Goal: Information Seeking & Learning: Learn about a topic

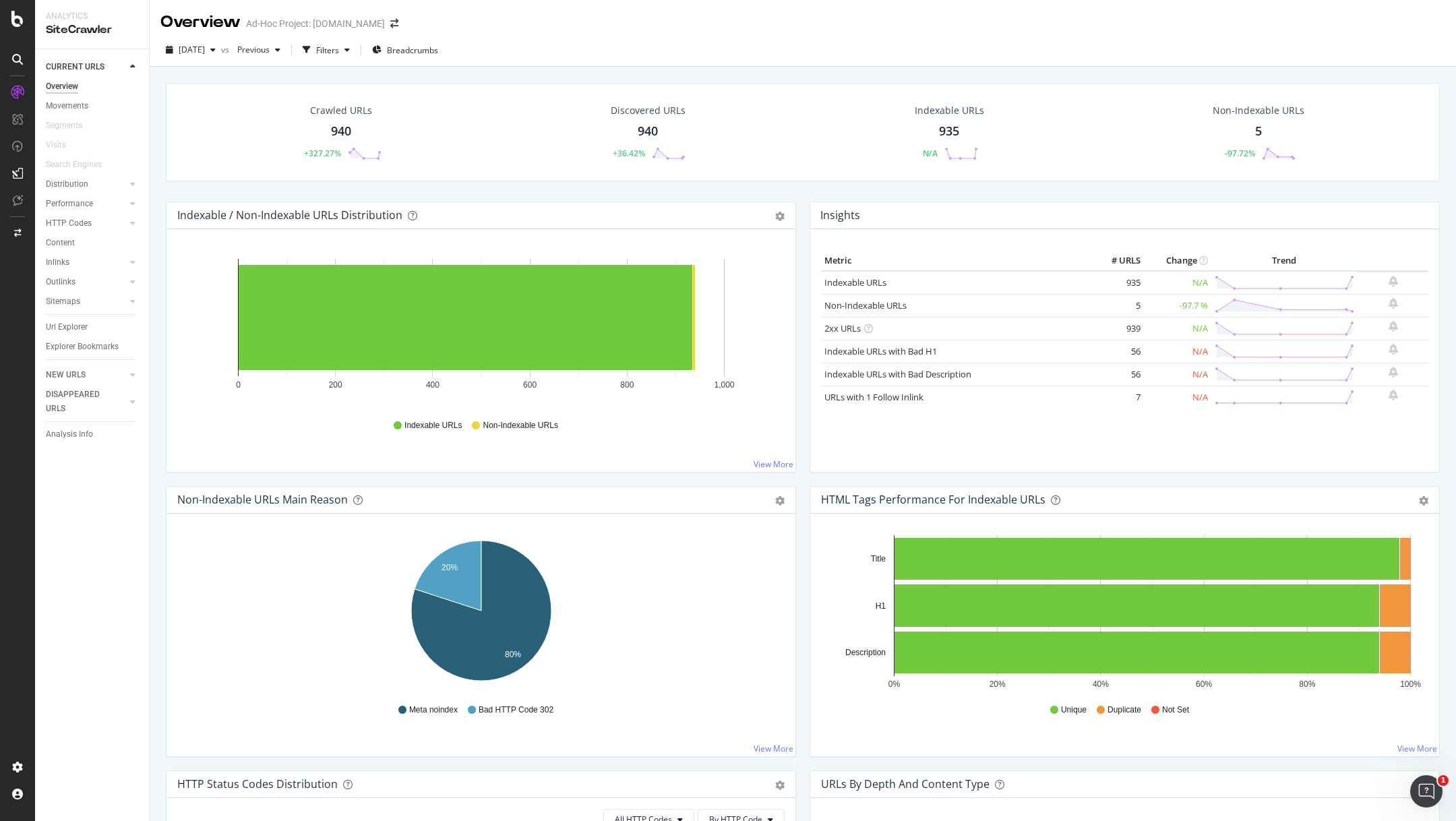
drag, startPoint x: 462, startPoint y: 562, endPoint x: 568, endPoint y: 600, distance: 112.6
click at [716, 547] on icon "20% 80%" at bounding box center [481, 613] width 608 height 156
click at [512, 189] on div "Crawled URLs 940 +327.27% Discovered URLs 940 +36.42% Indexable URLs 935 N/A No…" at bounding box center [803, 142] width 1288 height 118
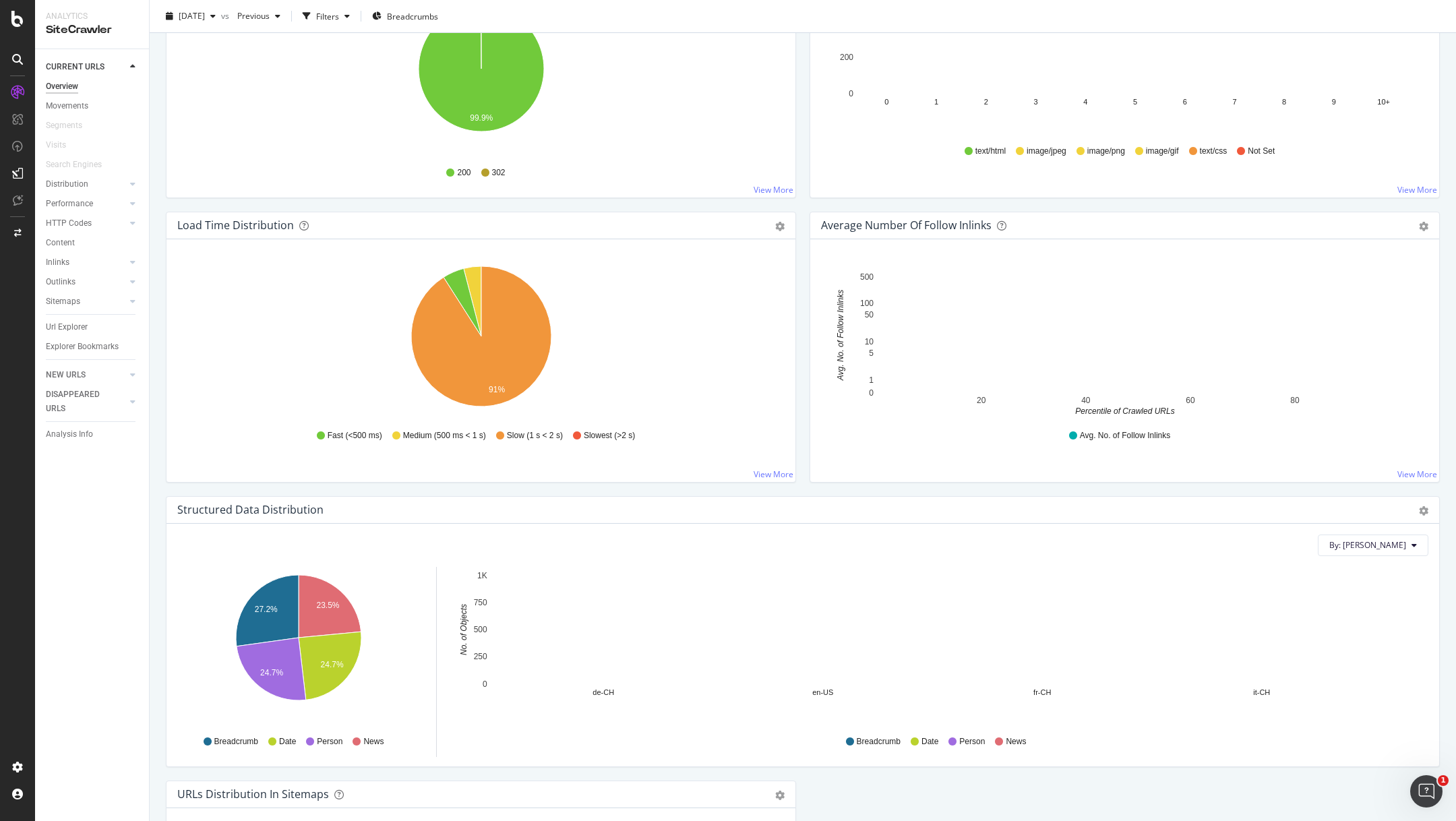
scroll to position [846, 0]
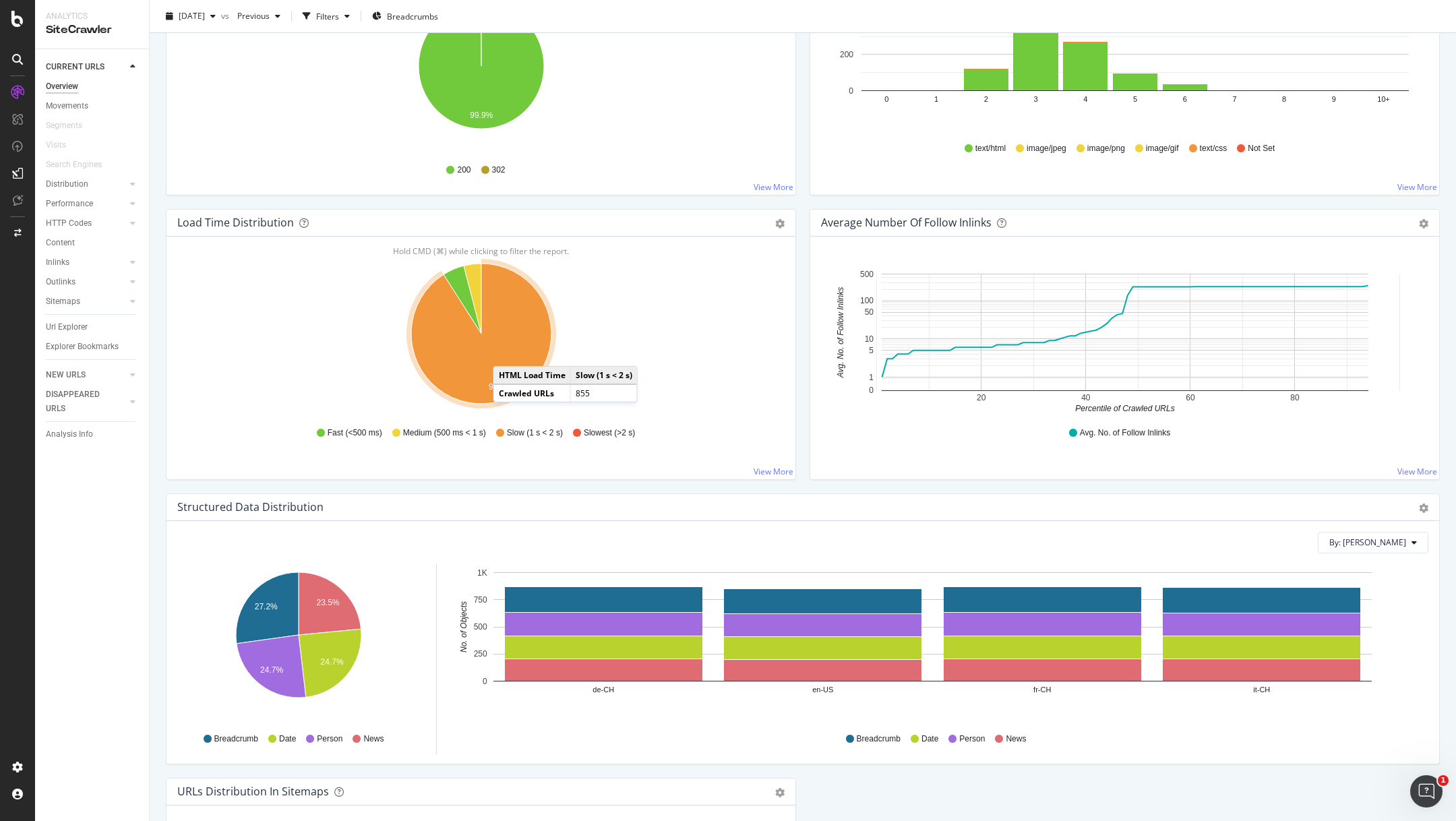
click at [506, 351] on icon "A chart." at bounding box center [481, 333] width 140 height 140
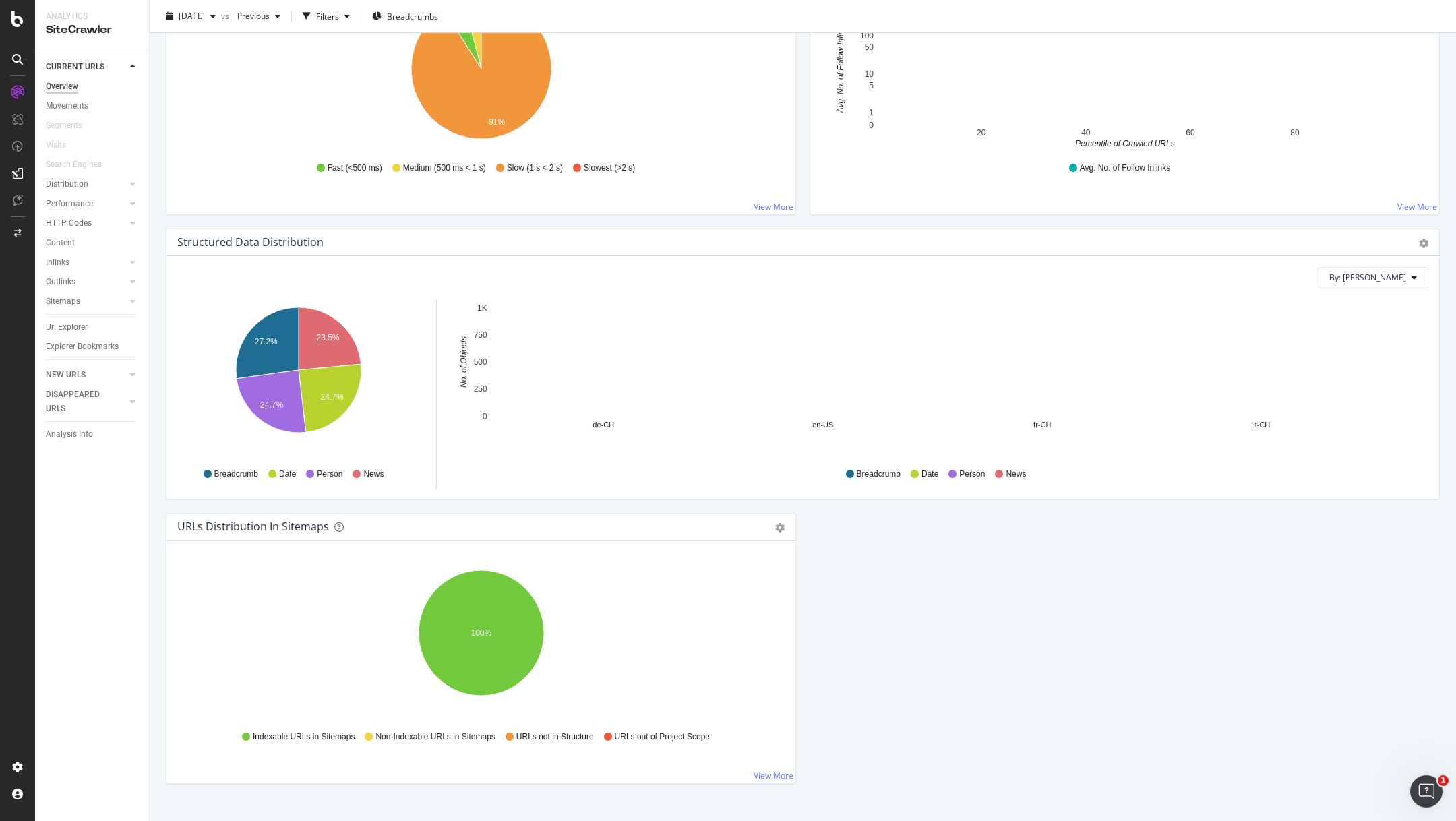
scroll to position [1132, 0]
